Goal: Check status: Check status

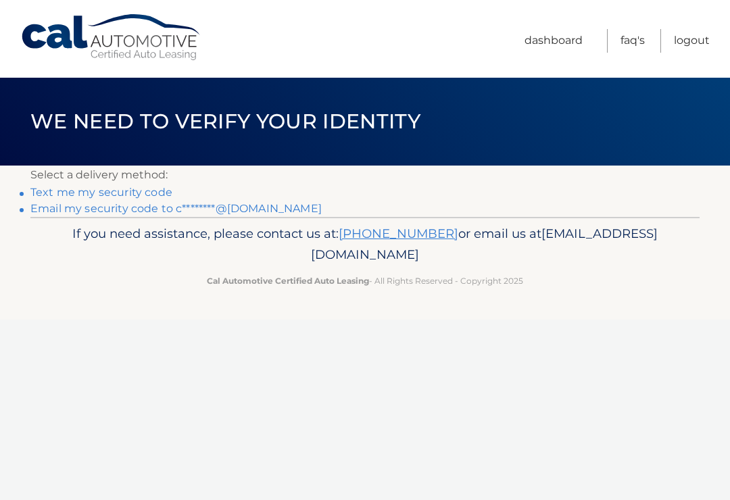
click at [151, 211] on link "Email my security code to c********@[DOMAIN_NAME]" at bounding box center [175, 208] width 291 height 13
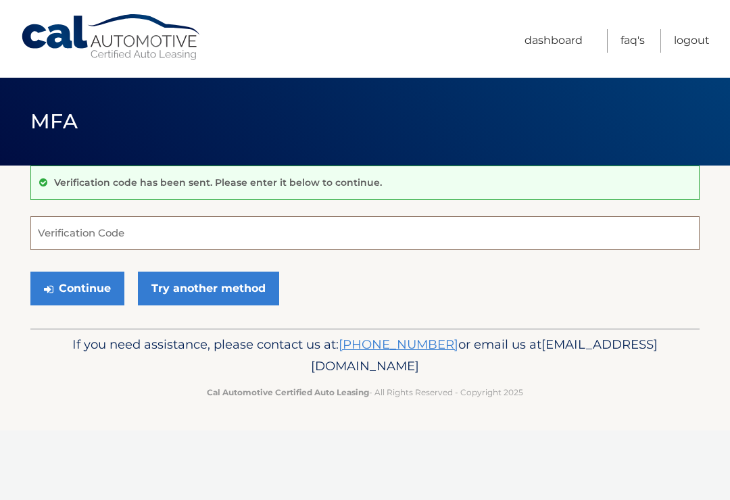
click at [149, 226] on input "Verification Code" at bounding box center [364, 233] width 669 height 34
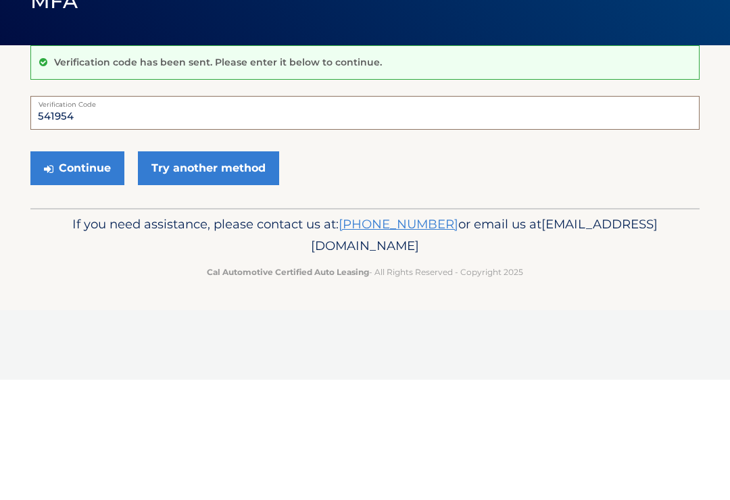
type input "541954"
click at [85, 272] on button "Continue" at bounding box center [77, 289] width 94 height 34
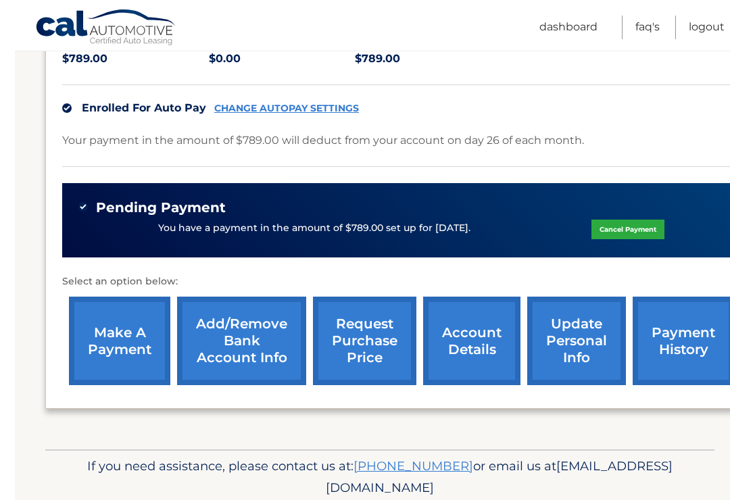
scroll to position [353, 0]
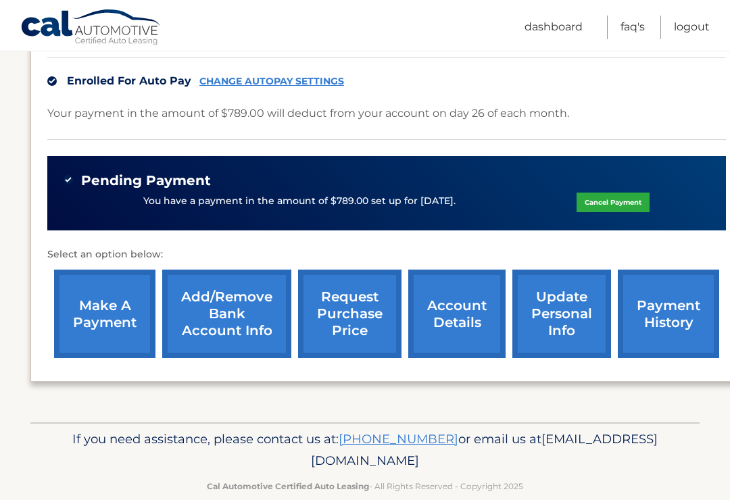
click at [672, 318] on link "payment history" at bounding box center [668, 314] width 101 height 89
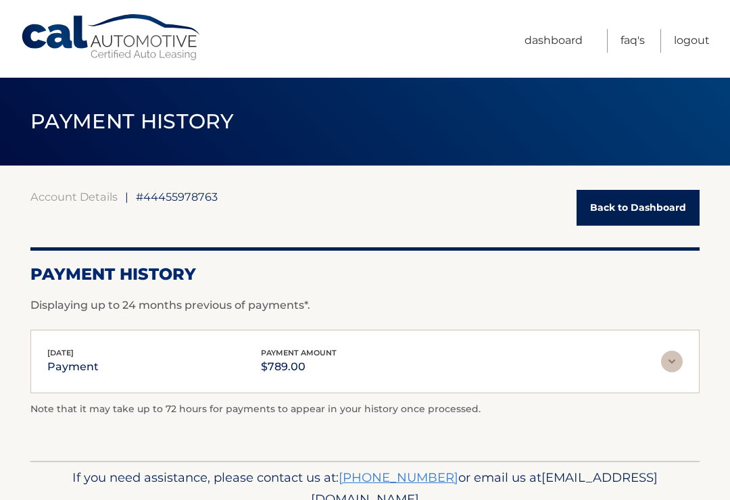
click at [615, 216] on link "Back to Dashboard" at bounding box center [638, 208] width 123 height 36
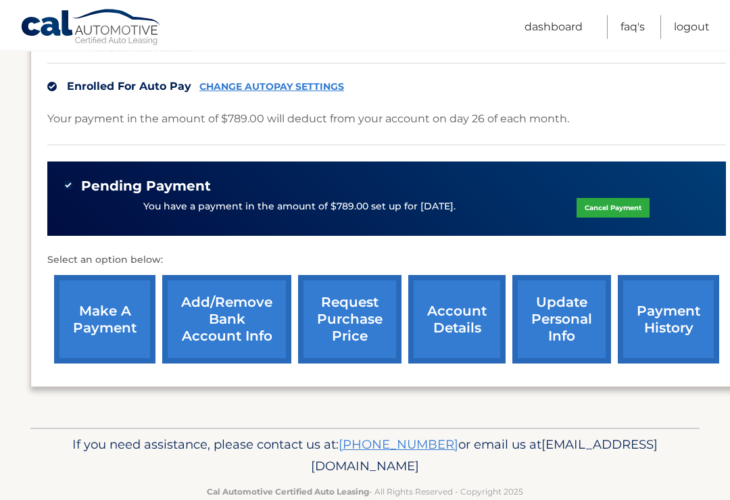
scroll to position [353, 0]
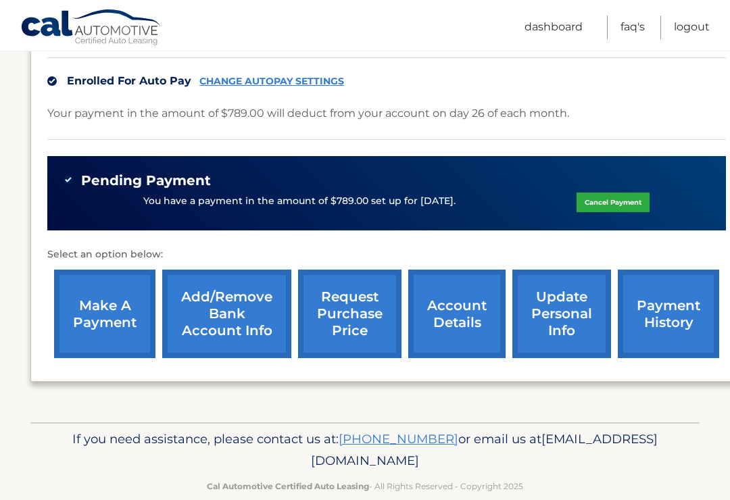
click at [696, 26] on link "Logout" at bounding box center [692, 28] width 36 height 24
